Goal: Subscribe to service/newsletter

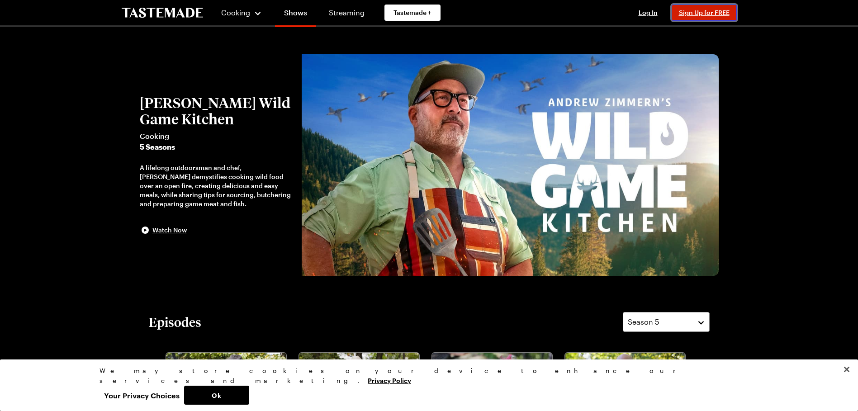
click at [705, 16] on span "Sign Up for FREE" at bounding box center [704, 13] width 51 height 8
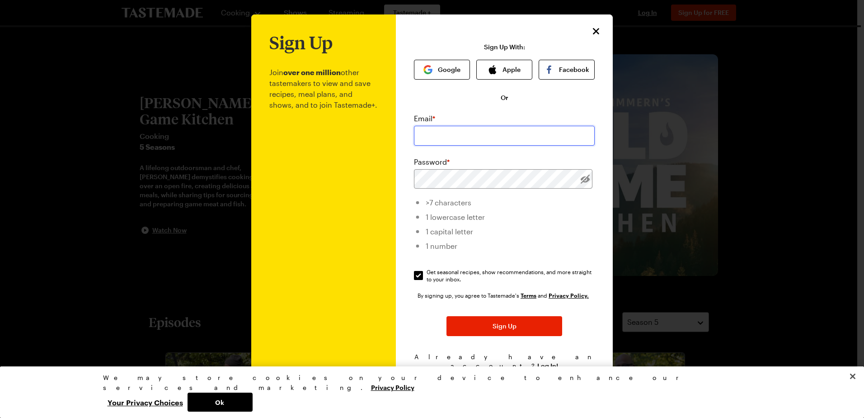
click at [472, 139] on input "email" at bounding box center [504, 136] width 181 height 20
click at [461, 104] on div "Sign Up With: Google Apple Facebook Or Email * Password * >7 characters 1 lower…" at bounding box center [504, 219] width 181 height 352
click at [433, 72] on button "Google" at bounding box center [442, 70] width 56 height 20
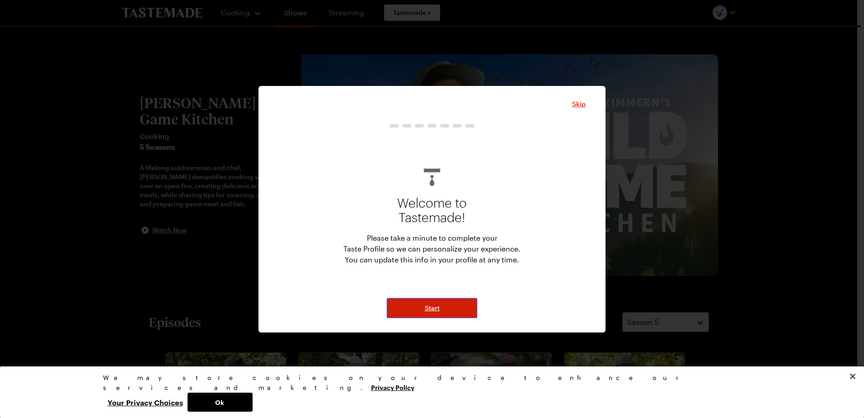
click at [456, 310] on button "Start" at bounding box center [432, 308] width 90 height 20
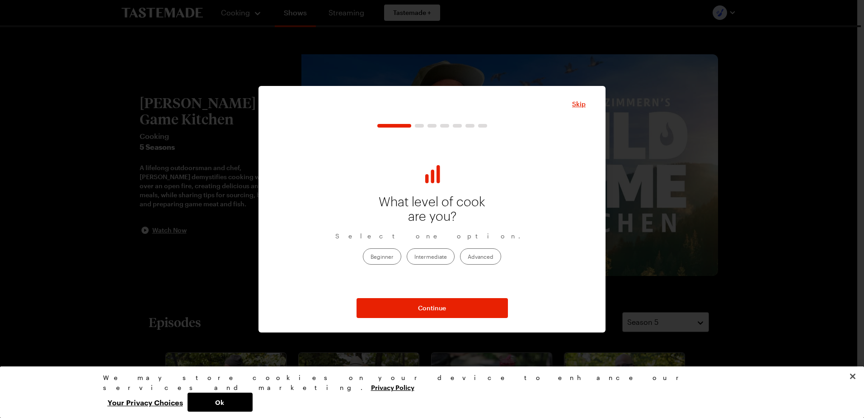
click at [389, 256] on label "Beginner" at bounding box center [382, 256] width 38 height 16
click at [371, 257] on input "Beginner" at bounding box center [371, 257] width 0 height 0
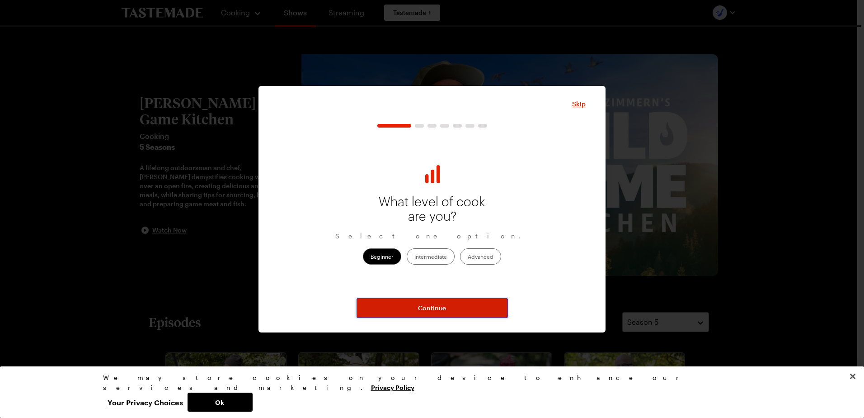
click at [466, 313] on button "Continue" at bounding box center [432, 308] width 151 height 20
